Goal: Task Accomplishment & Management: Complete application form

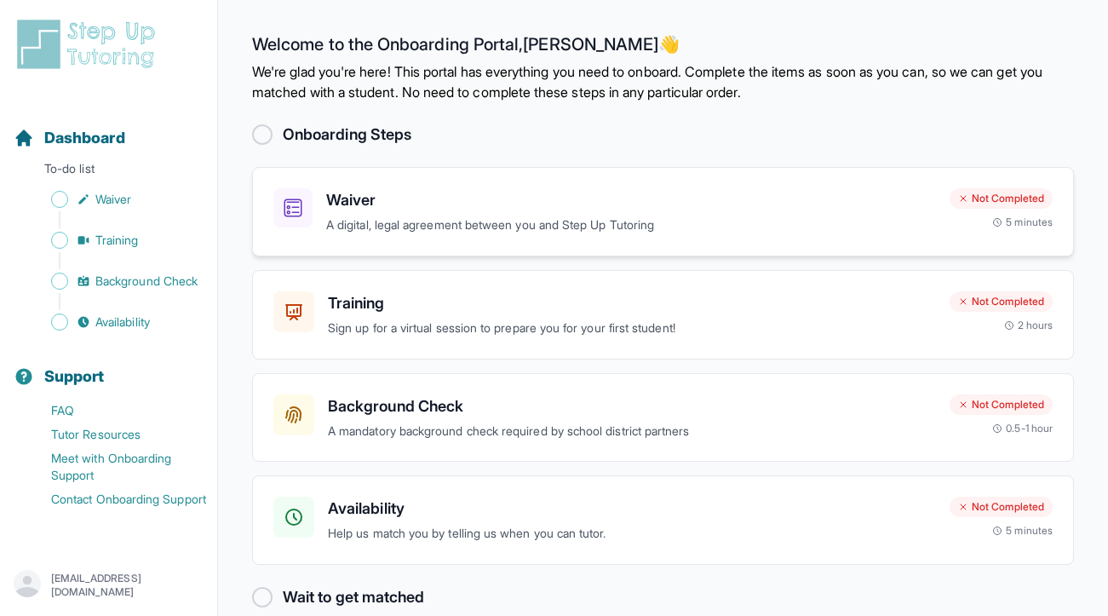
scroll to position [27, 0]
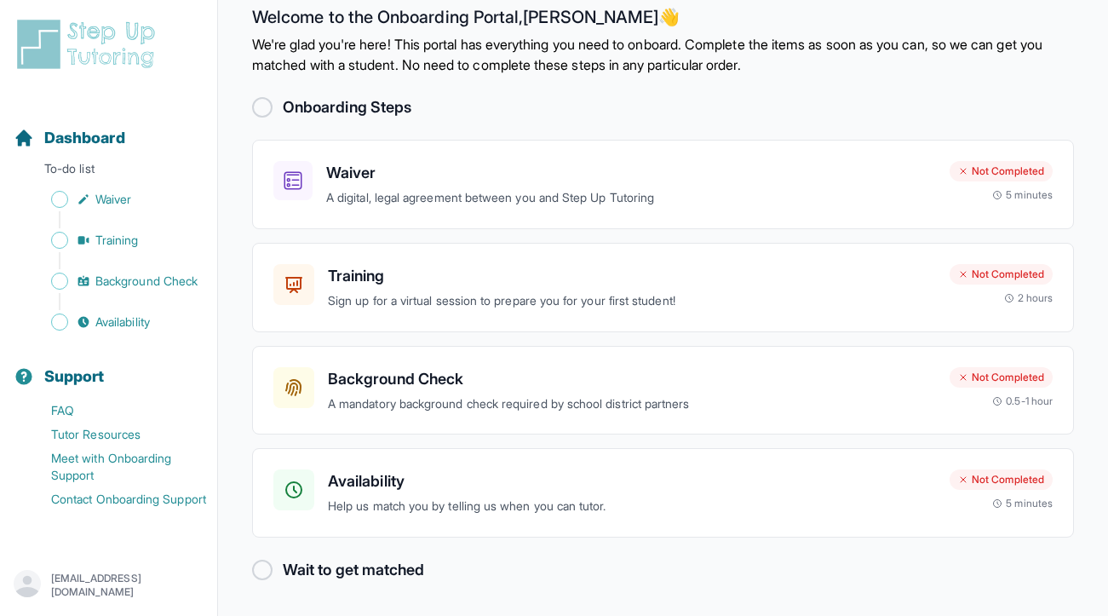
click at [350, 575] on h2 "Wait to get matched" at bounding box center [353, 570] width 141 height 24
click at [261, 571] on div at bounding box center [262, 570] width 20 height 20
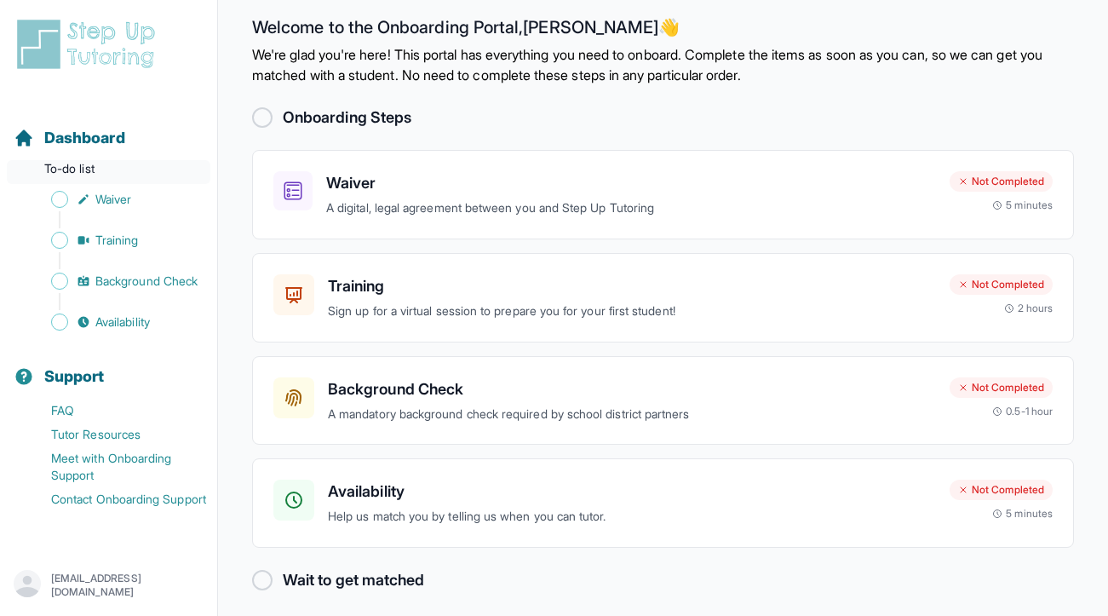
scroll to position [0, 0]
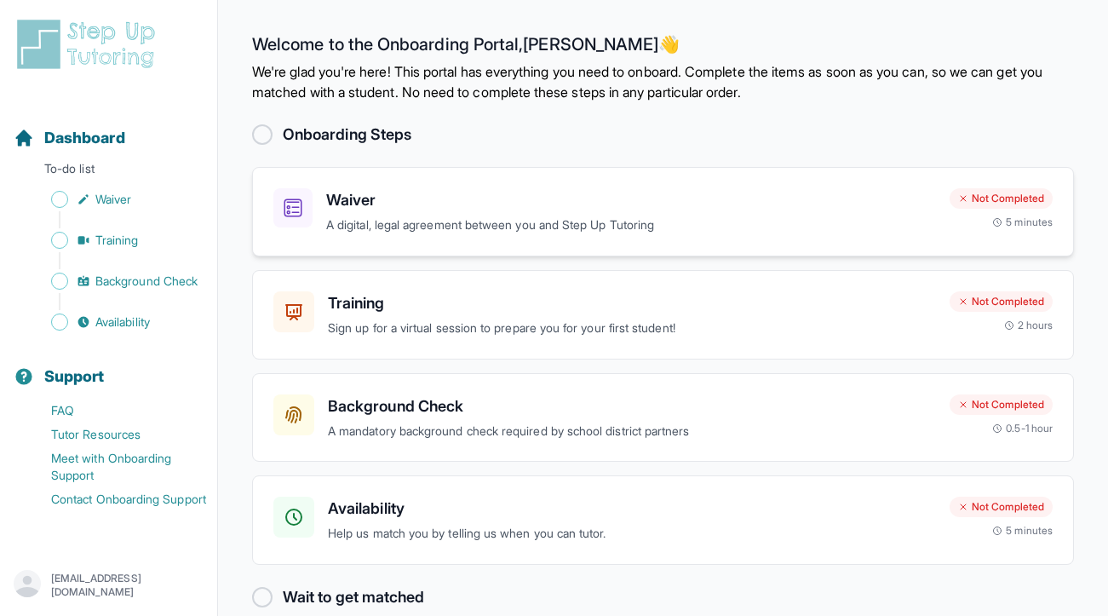
click at [564, 190] on h3 "Waiver" at bounding box center [631, 200] width 610 height 24
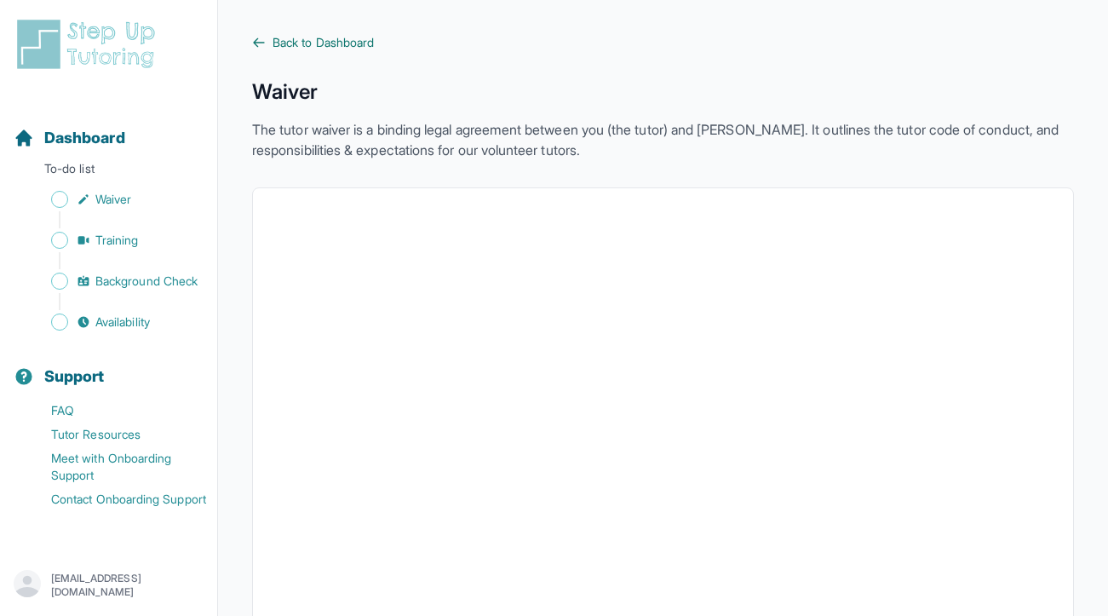
click at [304, 47] on span "Back to Dashboard" at bounding box center [323, 42] width 101 height 17
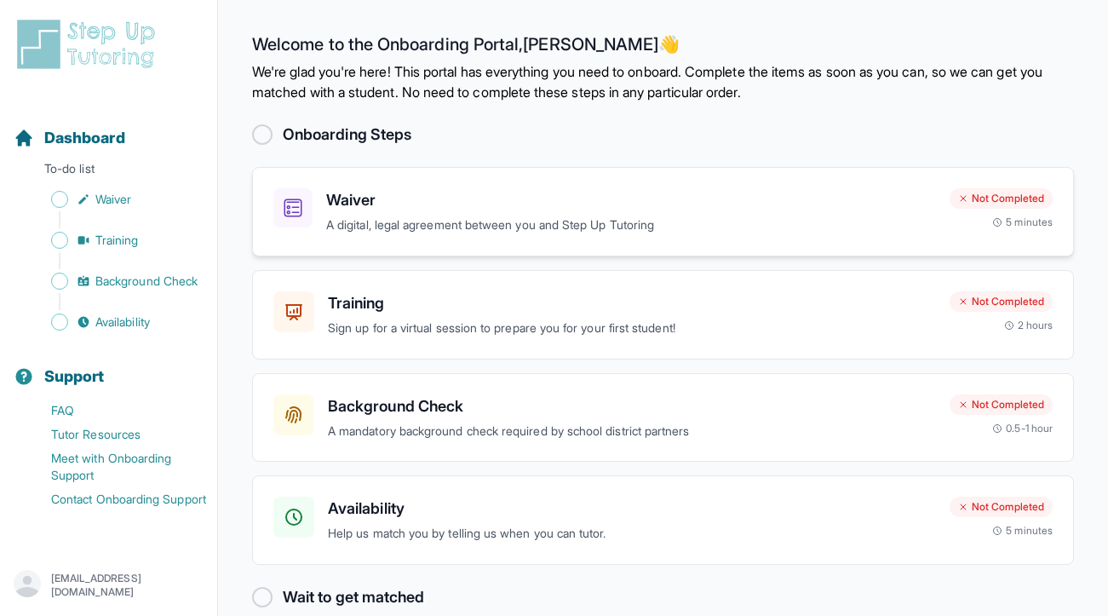
click at [574, 250] on div "Waiver A digital, legal agreement between you and Step Up Tutoring Not Complete…" at bounding box center [663, 211] width 822 height 89
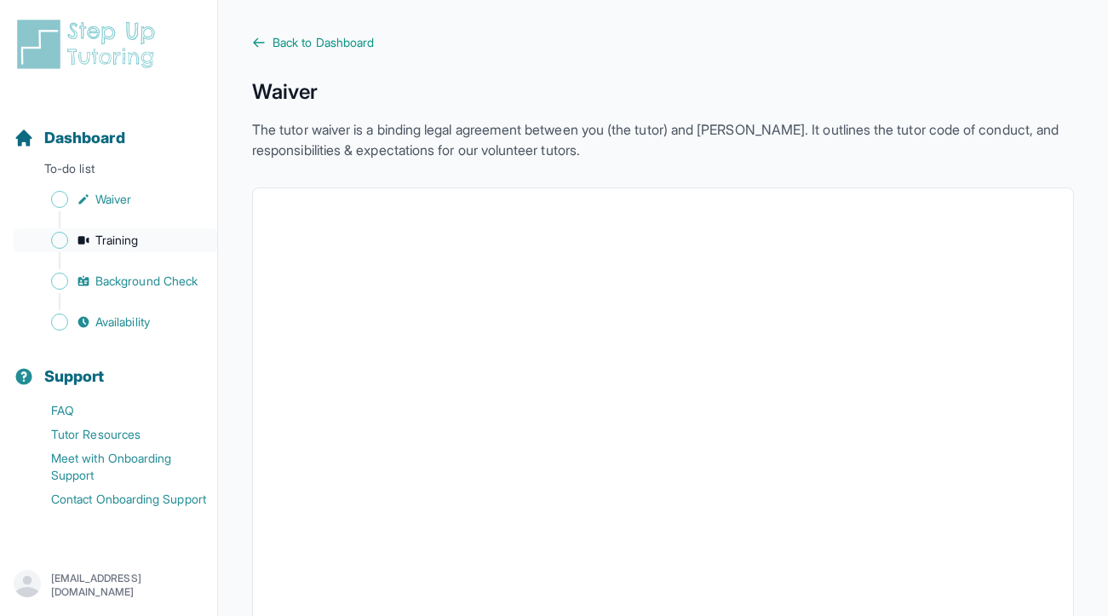
click at [118, 240] on span "Training" at bounding box center [116, 240] width 43 height 17
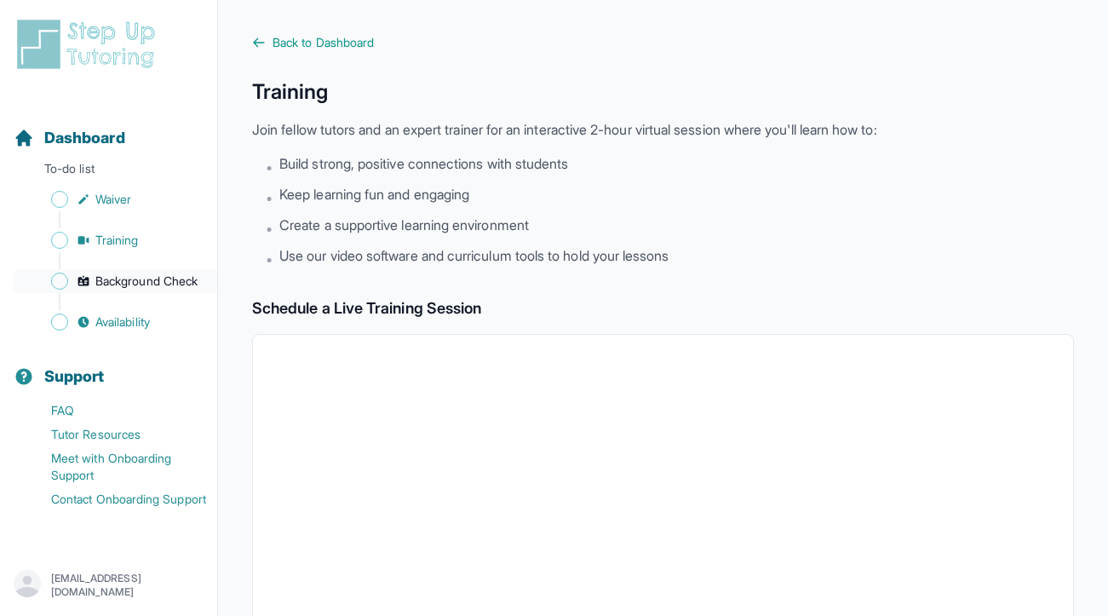
click at [170, 279] on span "Background Check" at bounding box center [146, 281] width 102 height 17
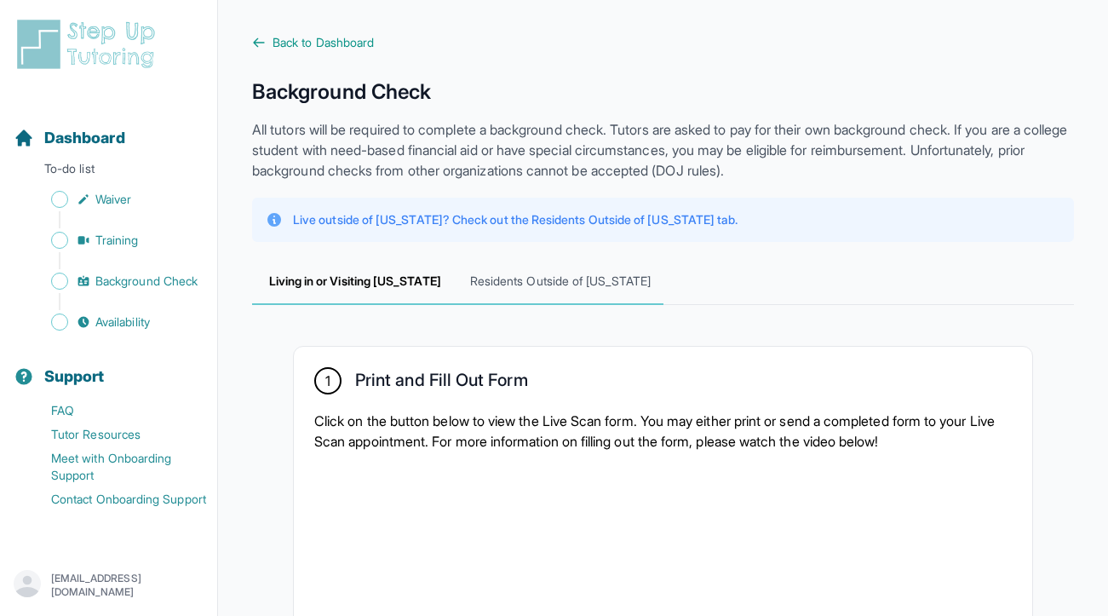
click at [540, 274] on span "Residents Outside of [US_STATE]" at bounding box center [559, 282] width 205 height 46
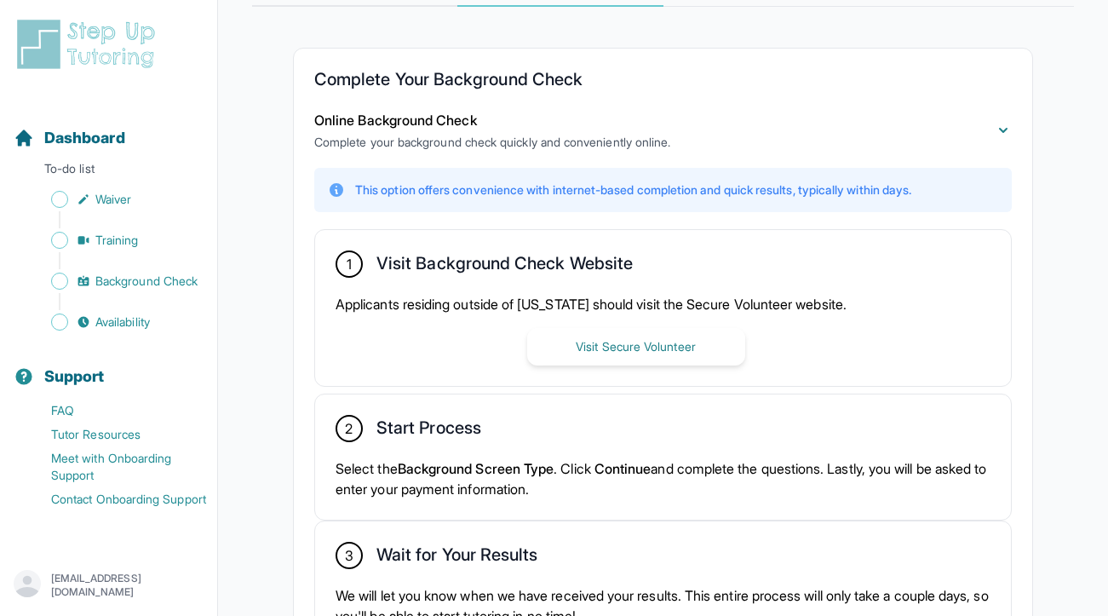
scroll to position [333, 0]
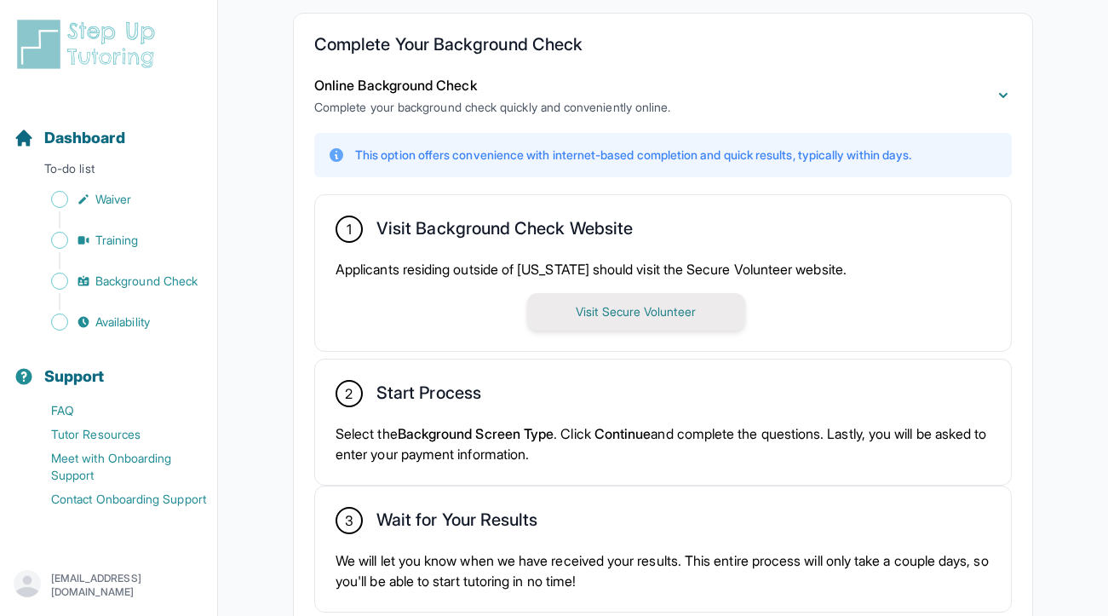
click at [664, 304] on button "Visit Secure Volunteer" at bounding box center [636, 311] width 218 height 37
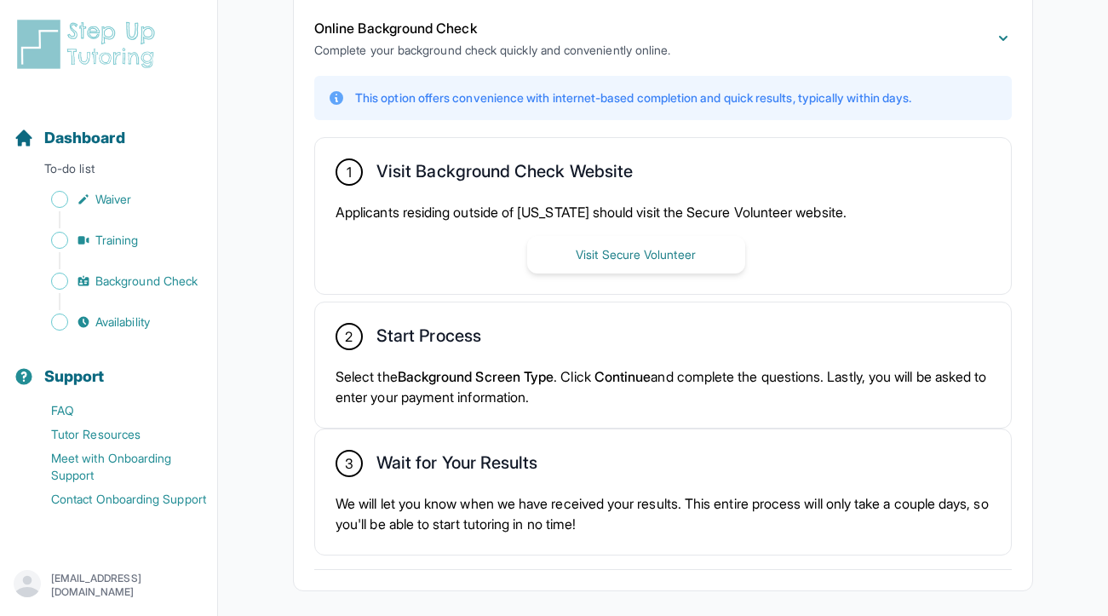
scroll to position [466, 0]
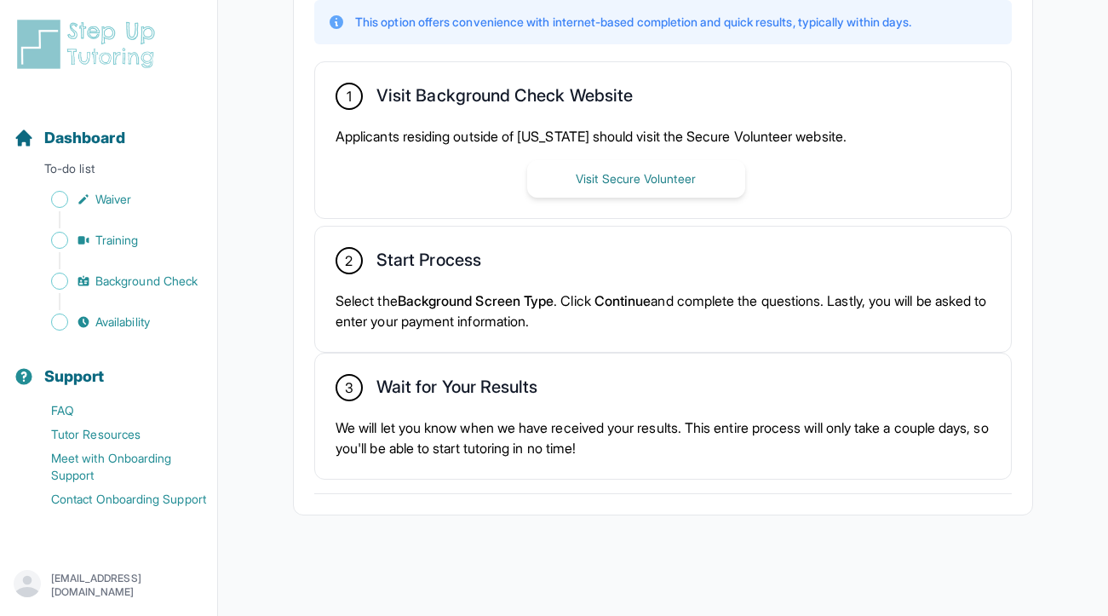
click at [471, 302] on span "Background Screen Type" at bounding box center [476, 300] width 157 height 17
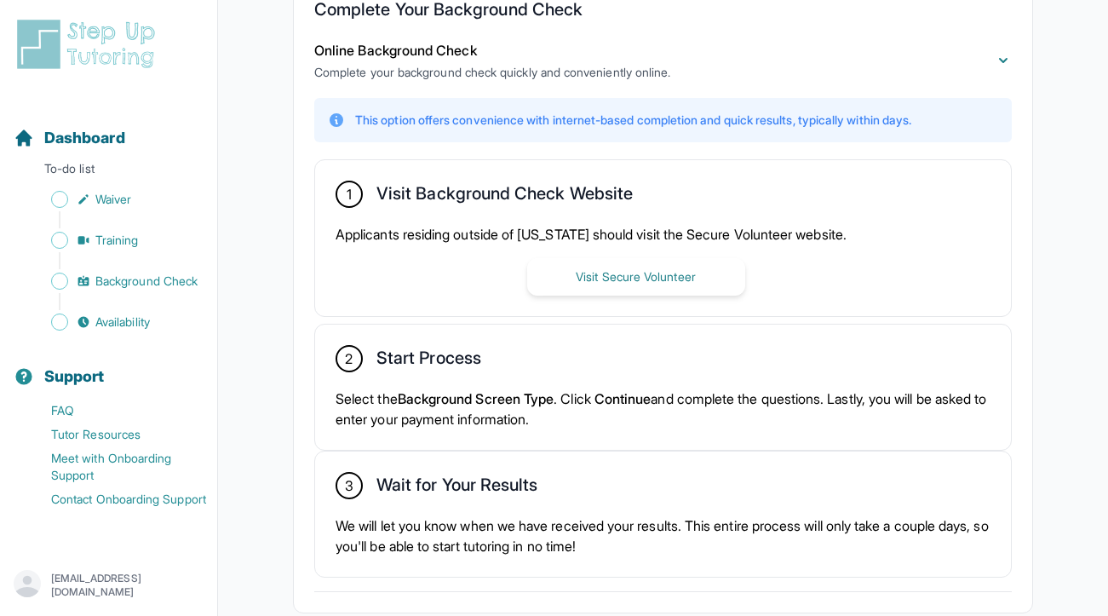
scroll to position [369, 0]
